Goal: Transaction & Acquisition: Obtain resource

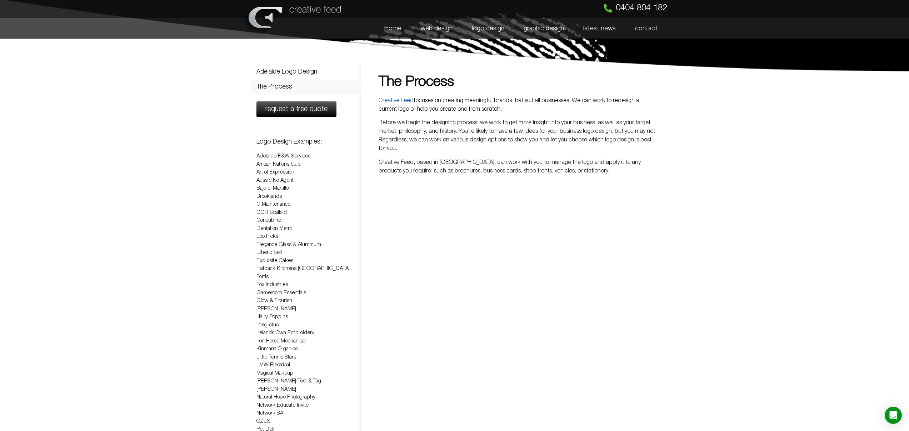
click at [483, 25] on link "logo design" at bounding box center [488, 28] width 52 height 21
click at [307, 106] on span "request a free quote" at bounding box center [296, 109] width 62 height 7
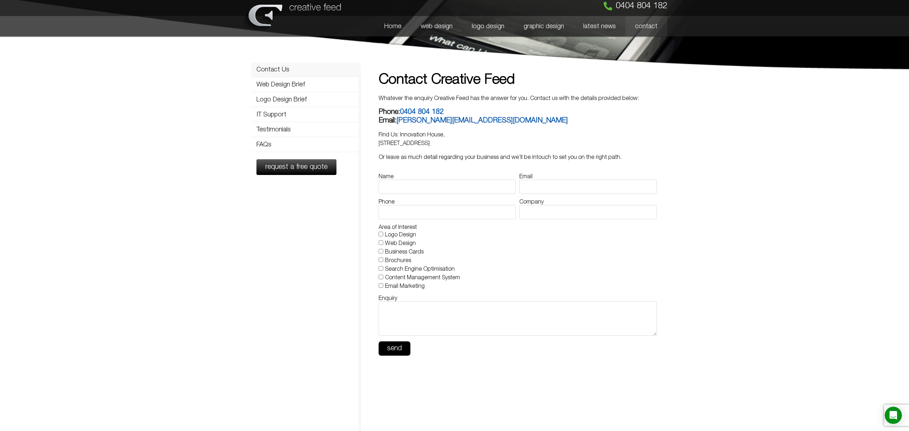
scroll to position [6, 0]
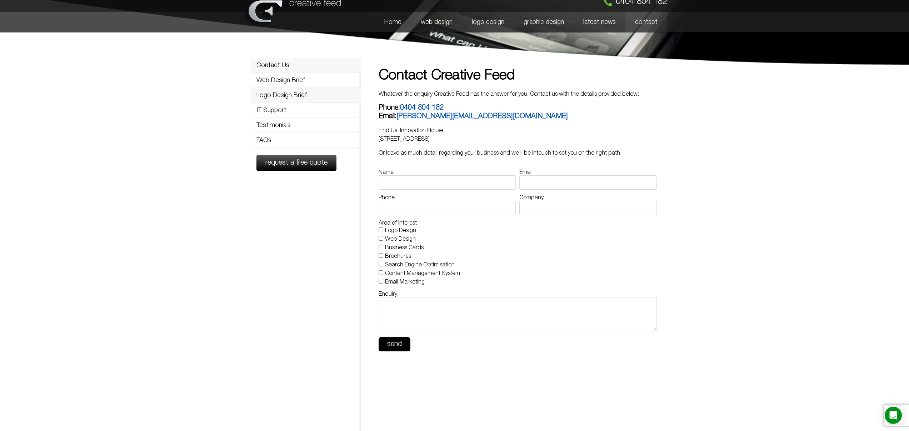
click at [268, 95] on link "Logo Design Brief" at bounding box center [306, 95] width 110 height 14
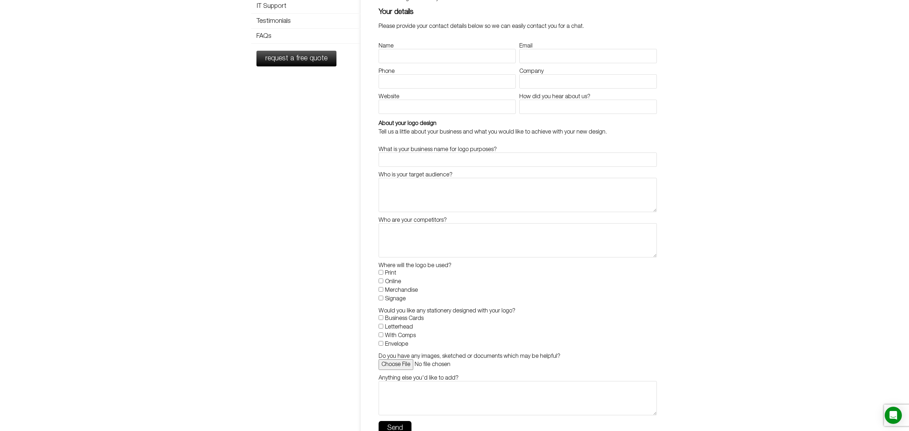
scroll to position [110, 0]
